Goal: Book appointment/travel/reservation

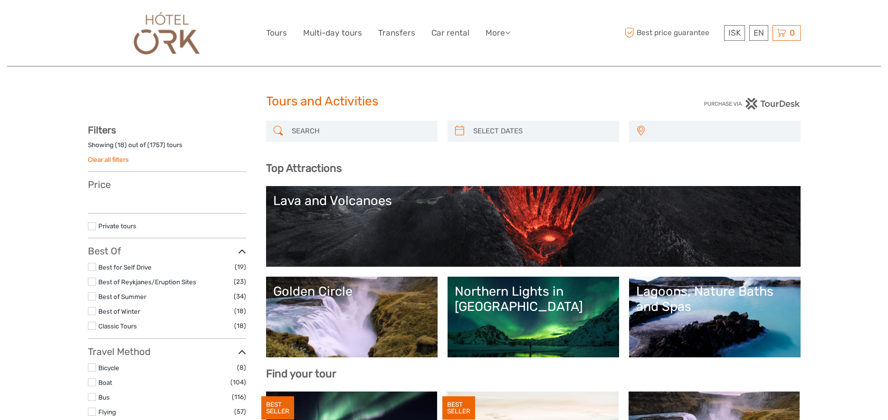
select select
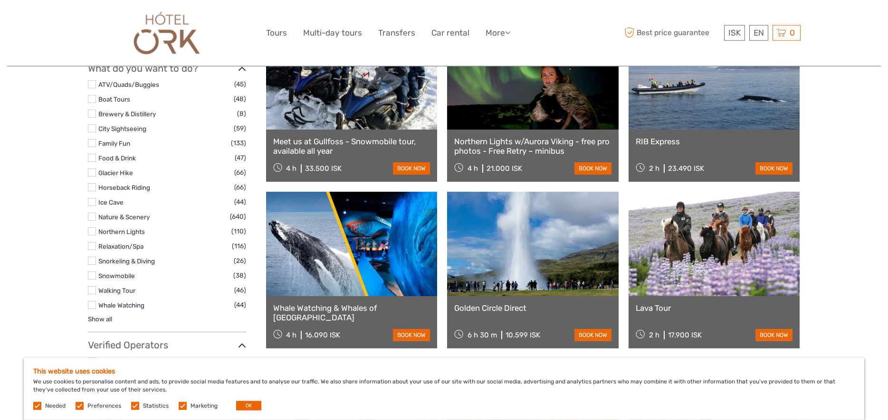
scroll to position [882, 0]
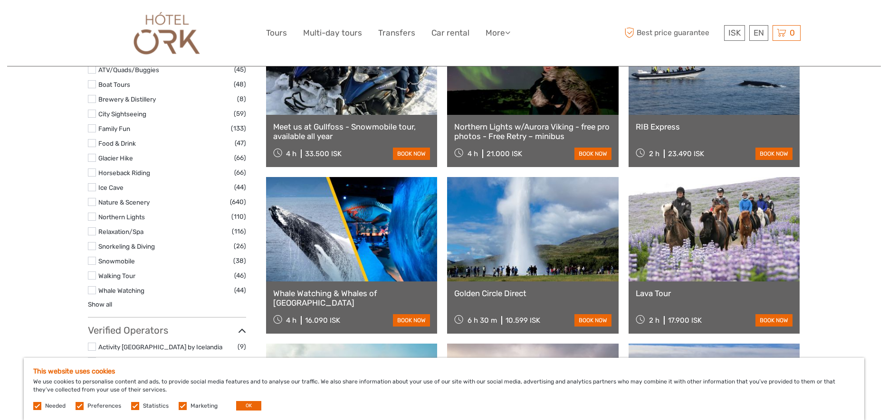
click at [502, 136] on link "Northern Lights w/Aurora Viking - free pro photos - Free Retry – minibus" at bounding box center [532, 131] width 157 height 19
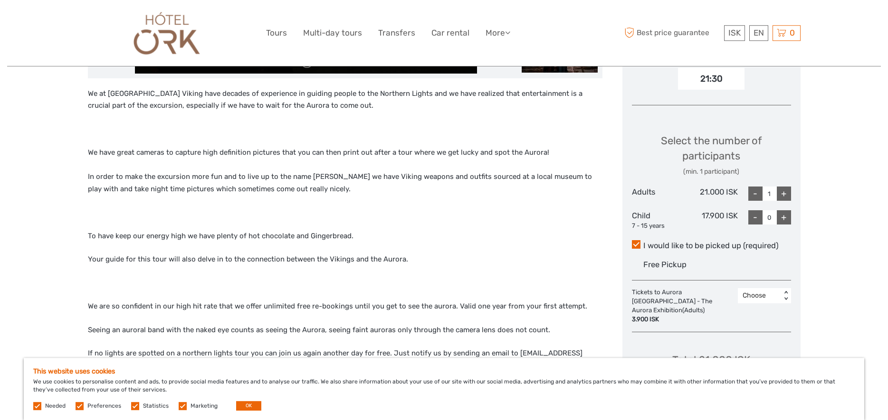
scroll to position [350, 0]
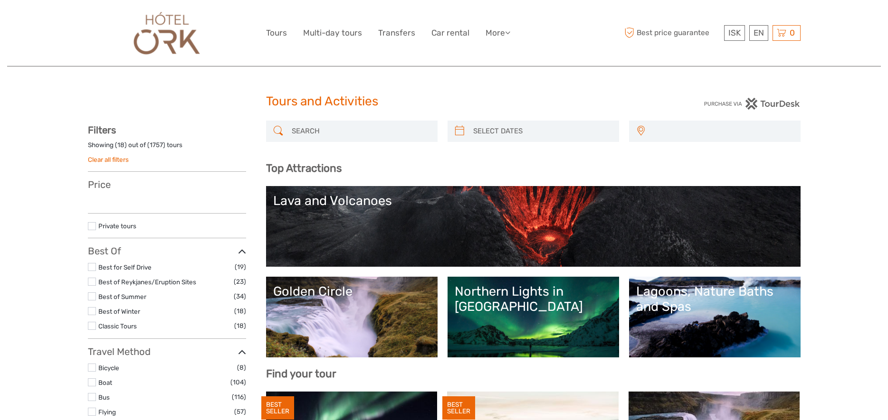
select select
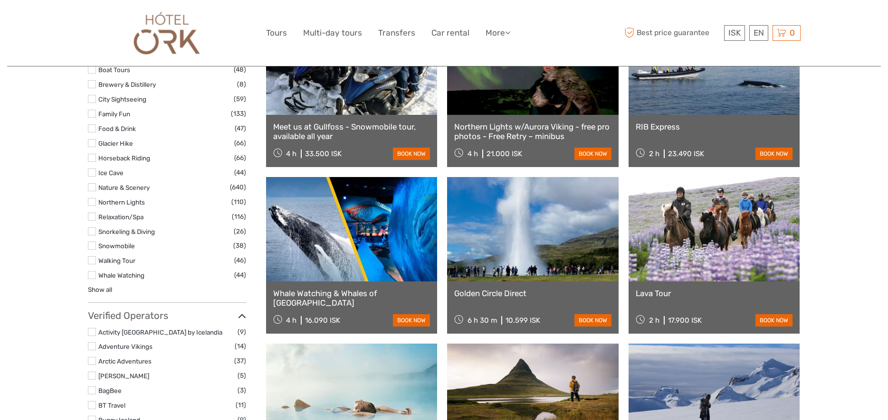
select select
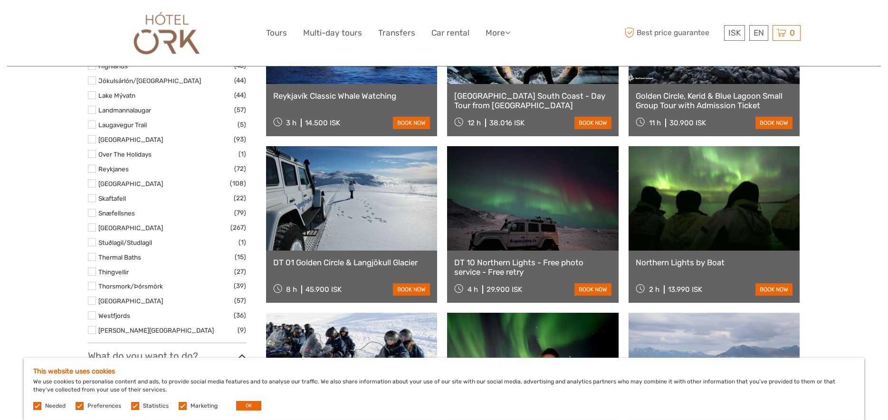
scroll to position [570, 0]
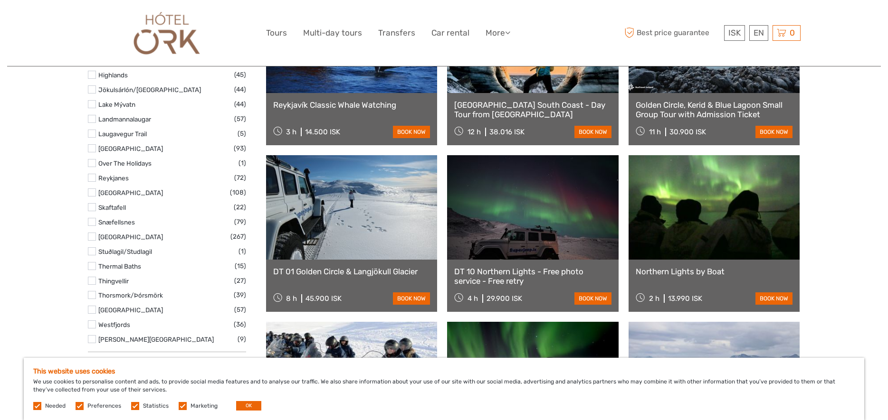
click at [499, 274] on link "DT 10 Northern Lights - Free photo service - Free retry" at bounding box center [532, 276] width 157 height 19
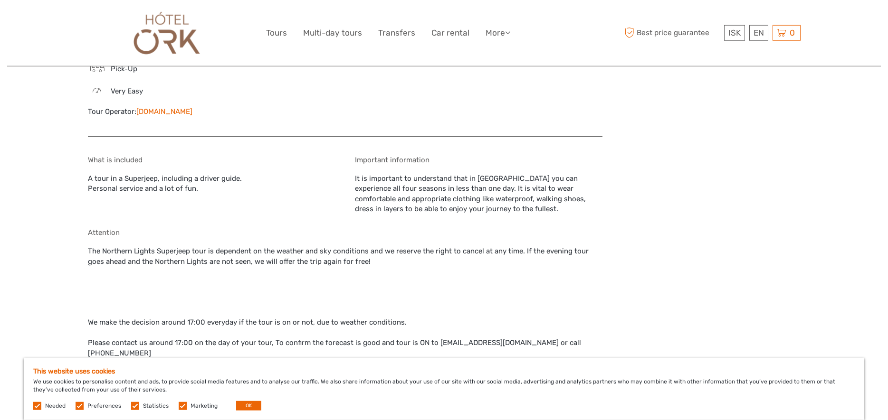
scroll to position [851, 0]
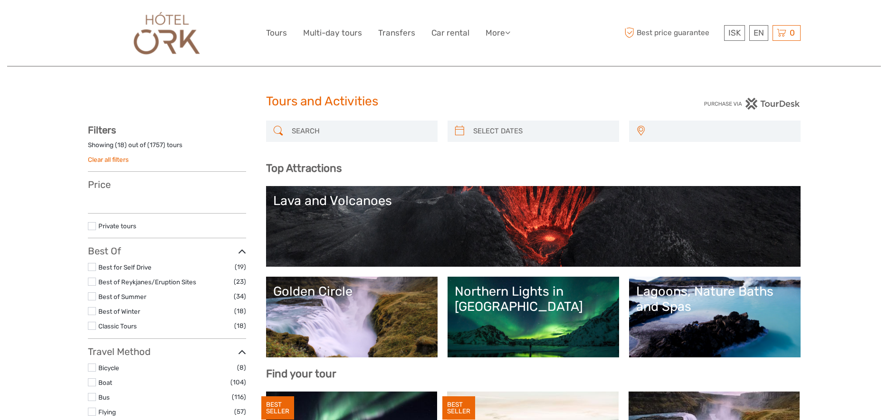
select select
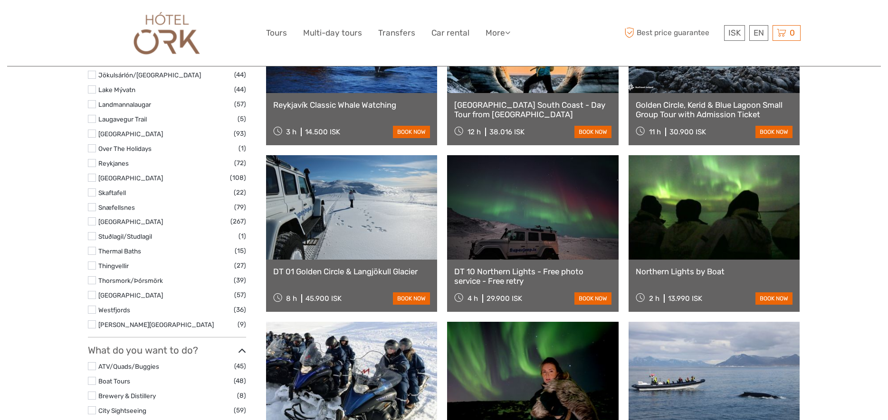
select select
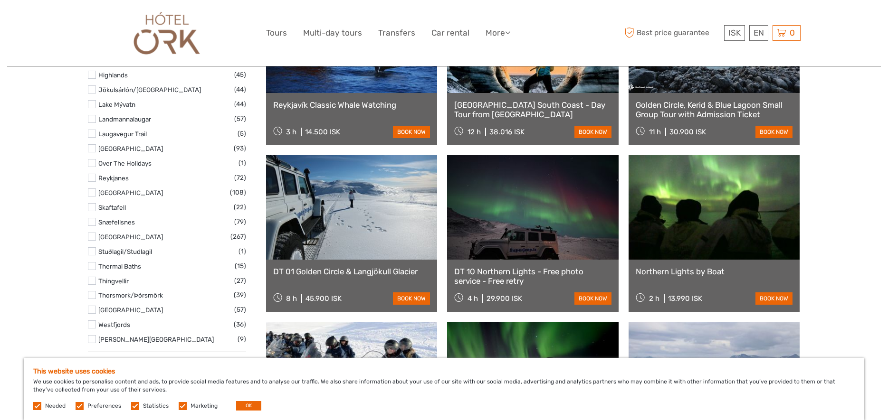
scroll to position [0, 0]
